Goal: Task Accomplishment & Management: Use online tool/utility

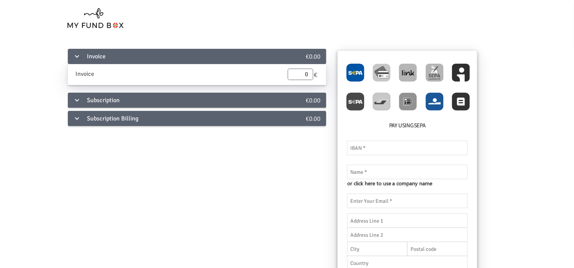
click at [441, 94] on img at bounding box center [435, 102] width 18 height 18
radio input "true"
